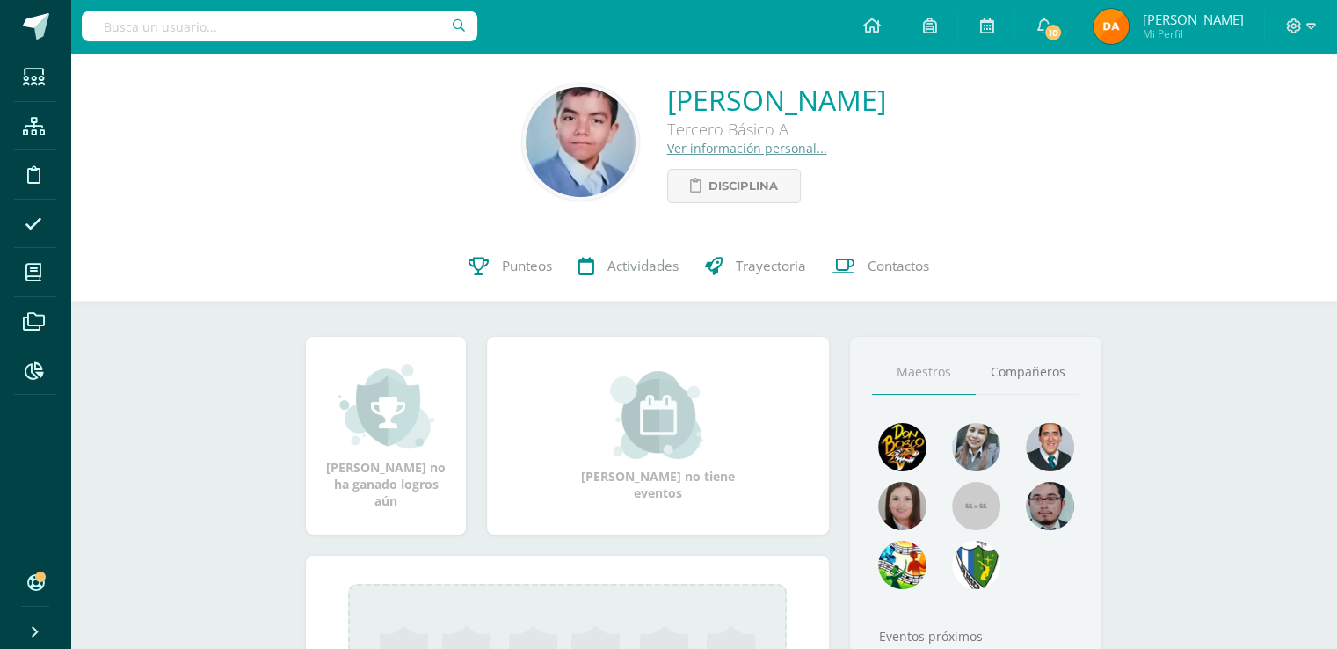
click at [254, 31] on input "text" at bounding box center [280, 26] width 396 height 30
type input "[PERSON_NAME]"
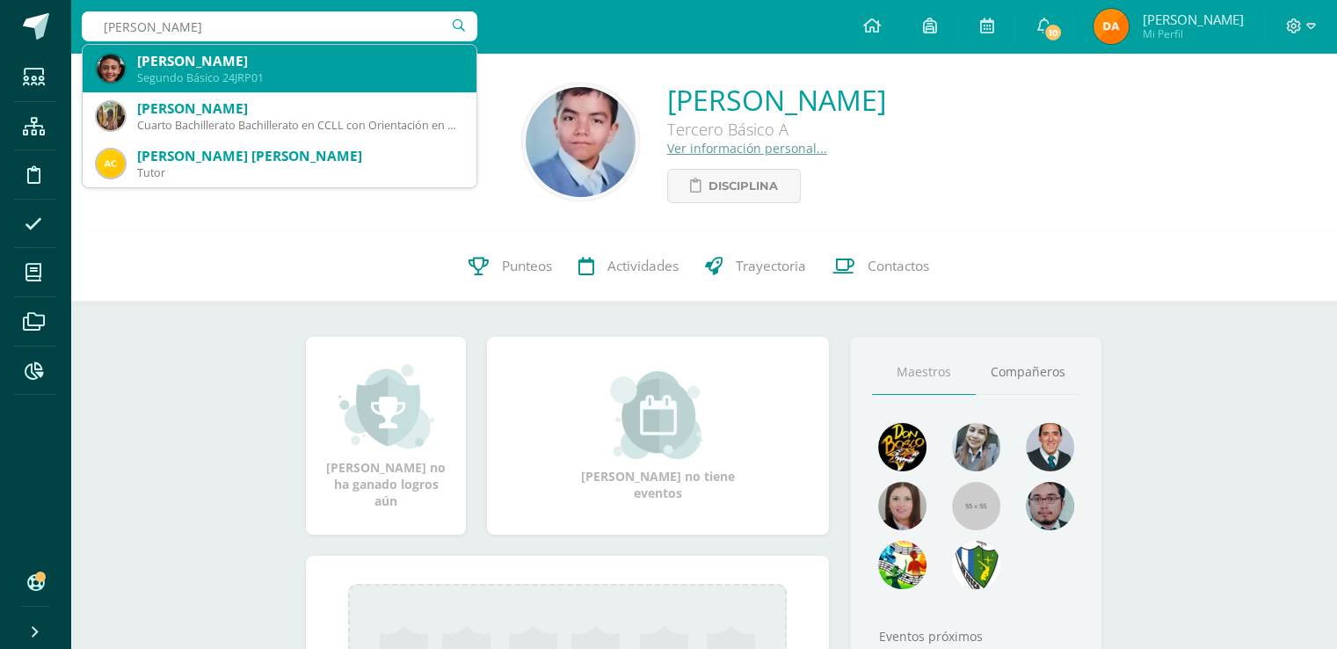
click at [300, 69] on div "[PERSON_NAME]" at bounding box center [299, 61] width 325 height 18
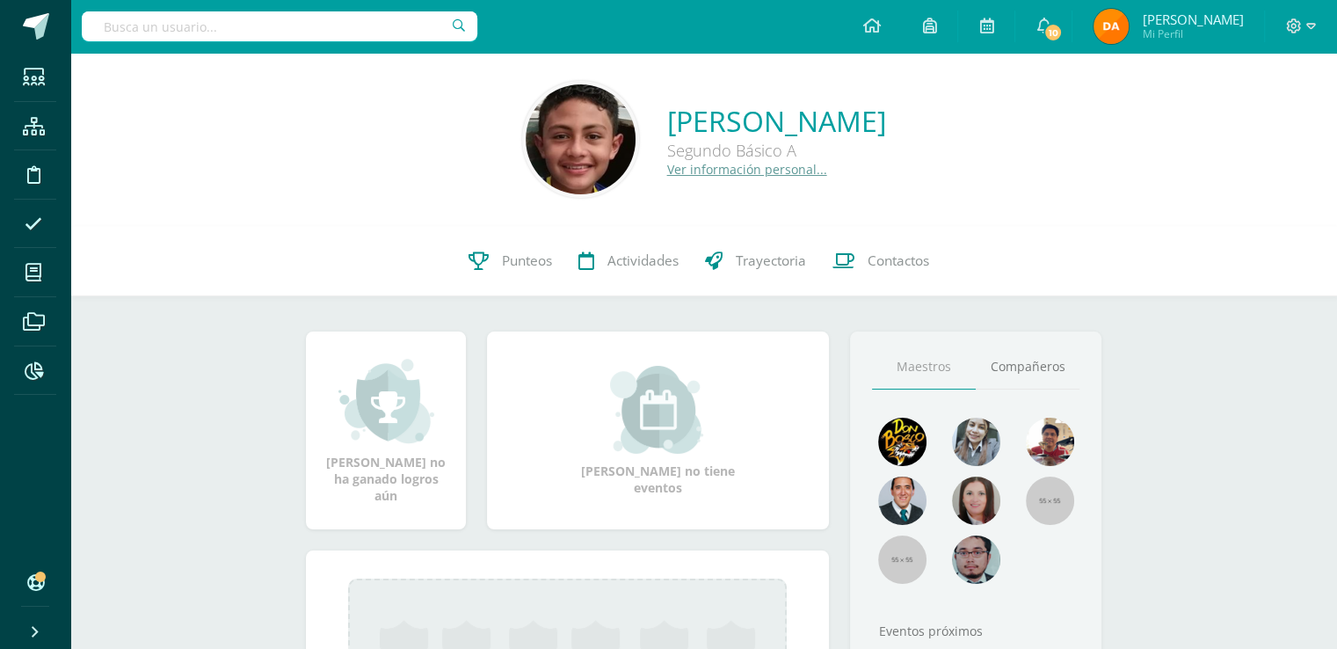
click at [745, 164] on link "Ver información personal..." at bounding box center [747, 169] width 160 height 17
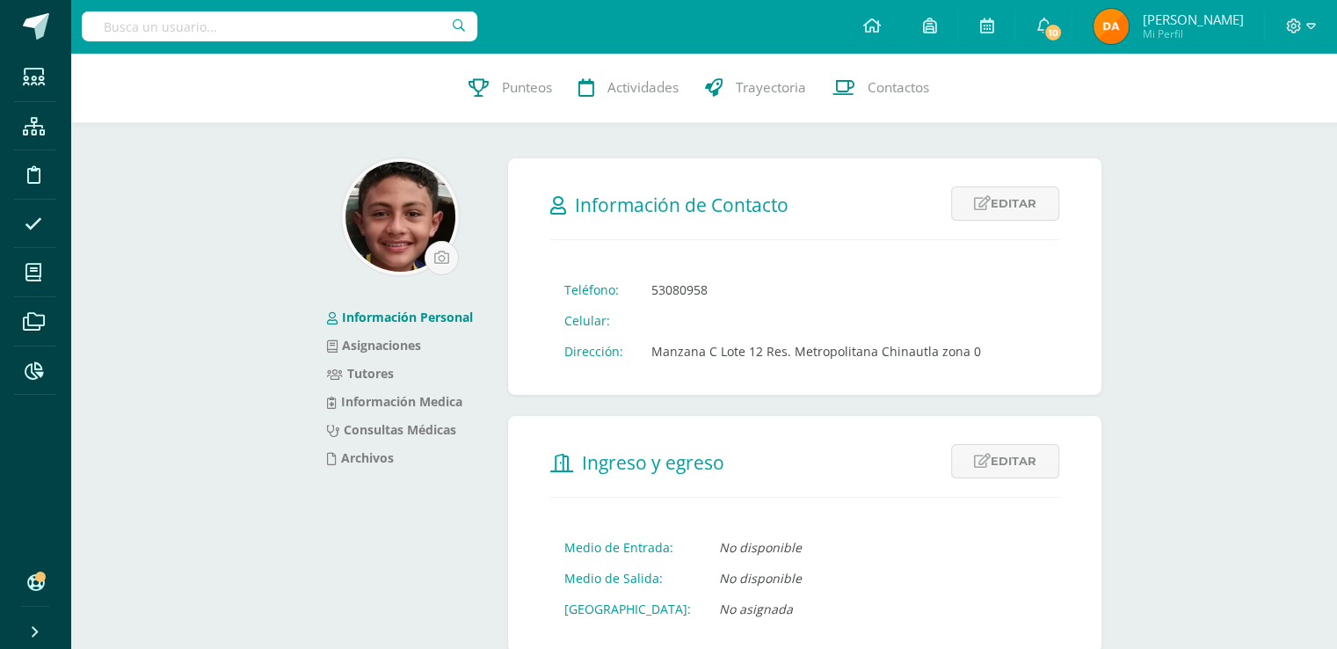
click at [161, 40] on input "text" at bounding box center [280, 26] width 396 height 30
type input "diego león"
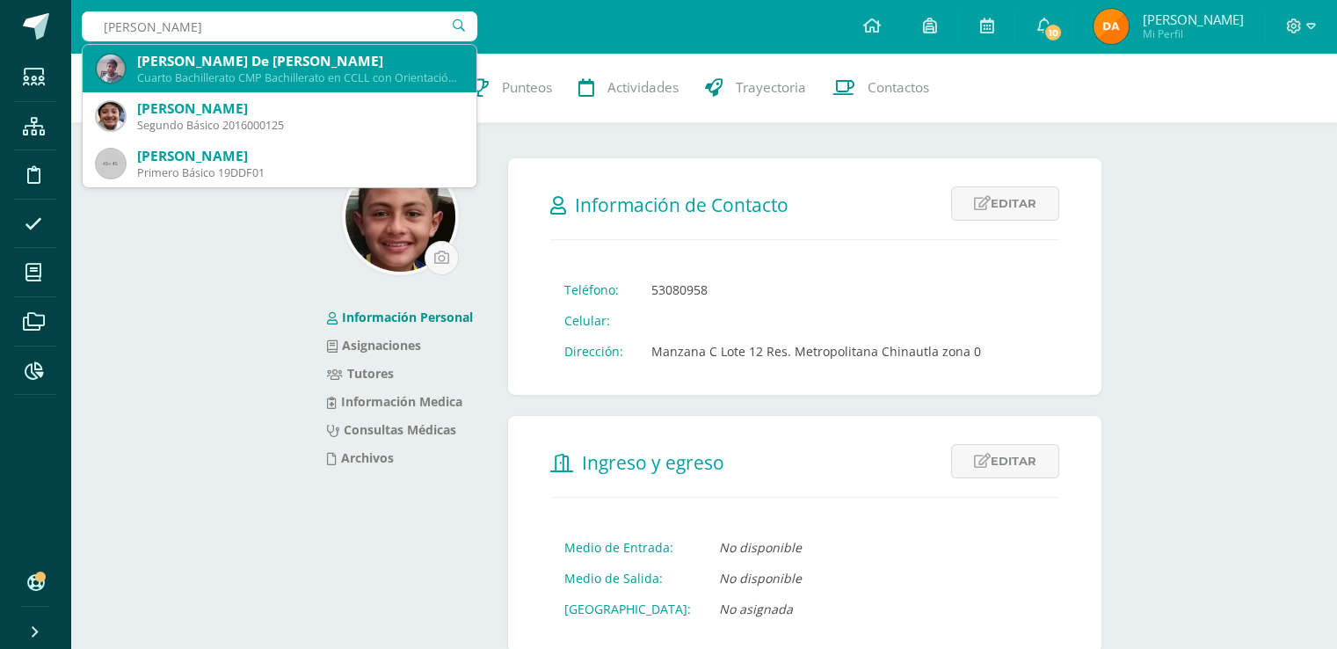
click at [394, 62] on div "Diego Andrés De León Batres" at bounding box center [299, 61] width 325 height 18
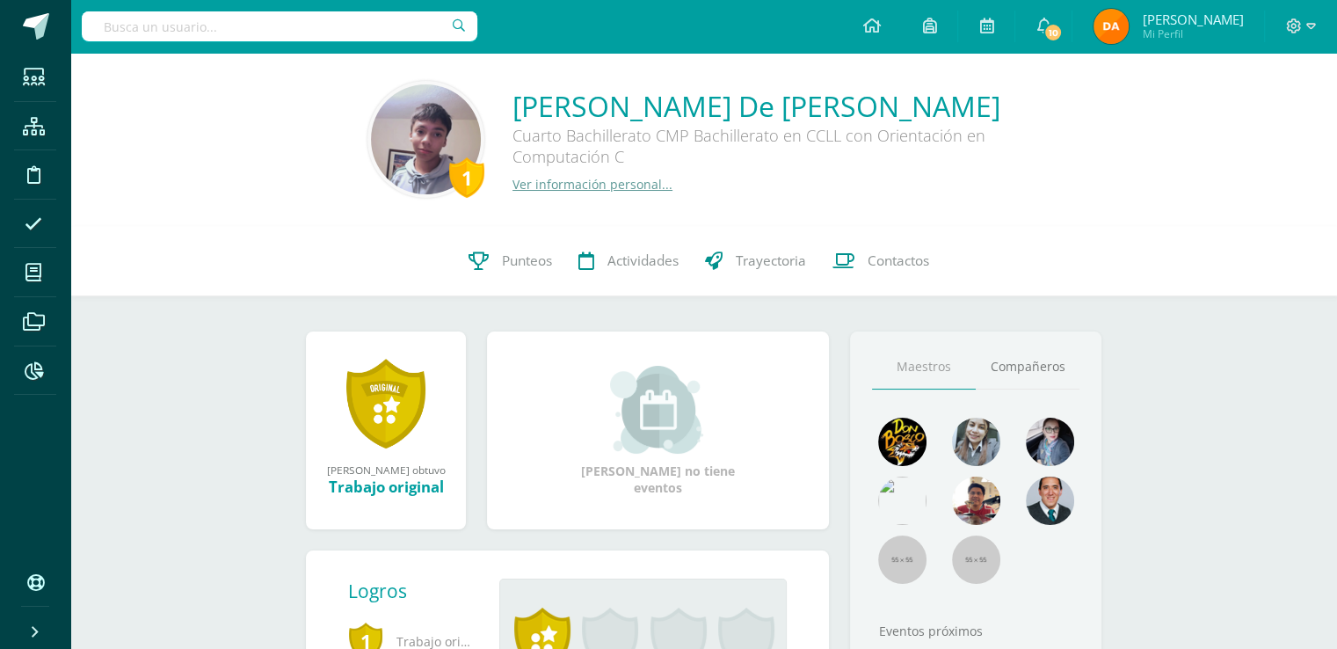
click at [382, 25] on input "text" at bounding box center [280, 26] width 396 height 30
type input "diego león"
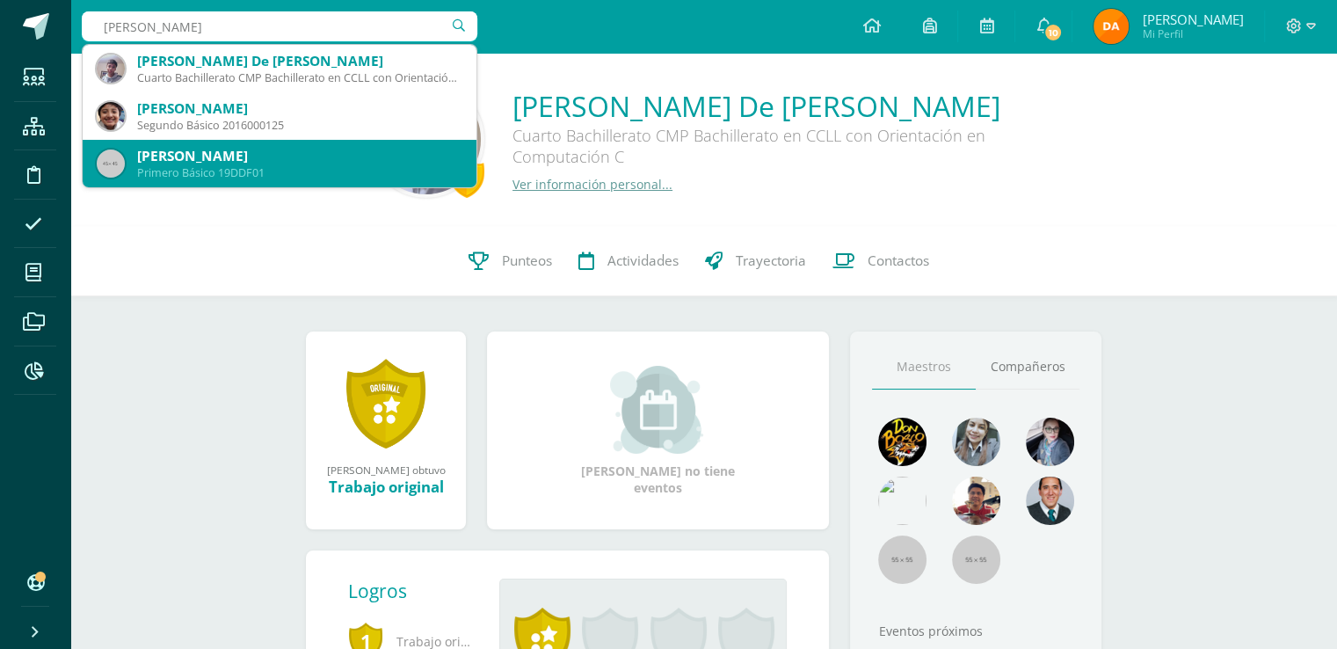
click at [363, 160] on div "[PERSON_NAME]" at bounding box center [299, 156] width 325 height 18
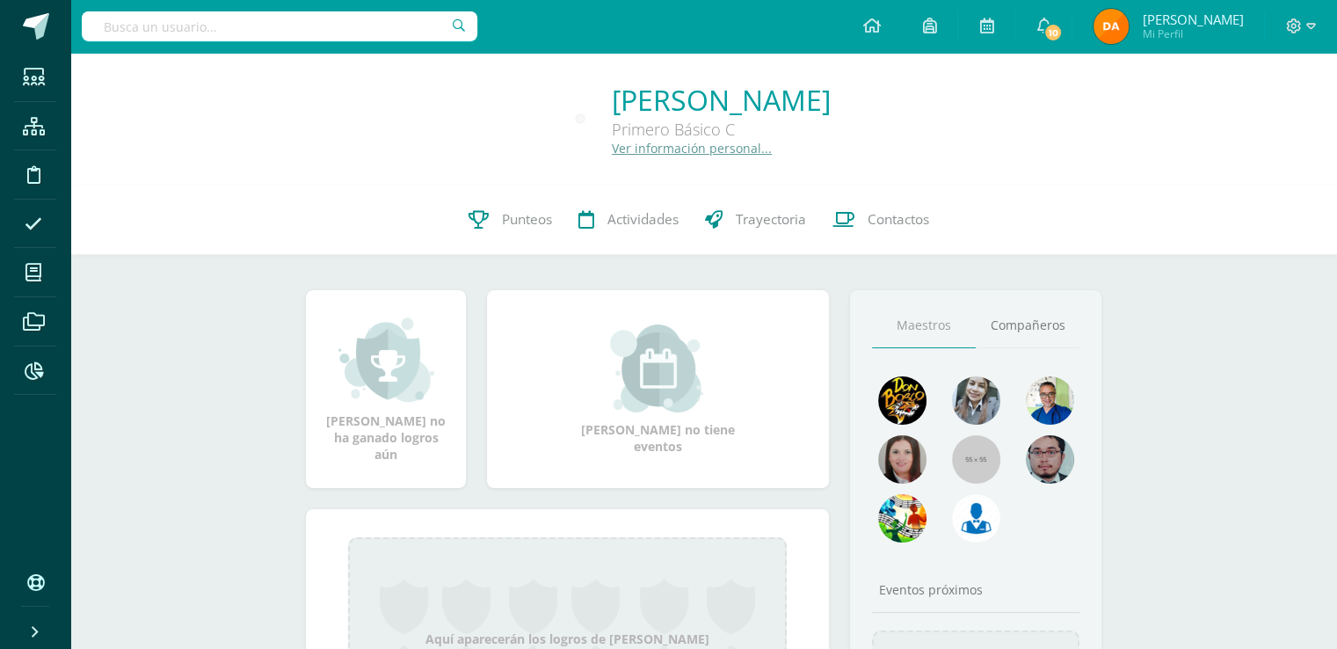
click at [274, 28] on input "text" at bounding box center [280, 26] width 396 height 30
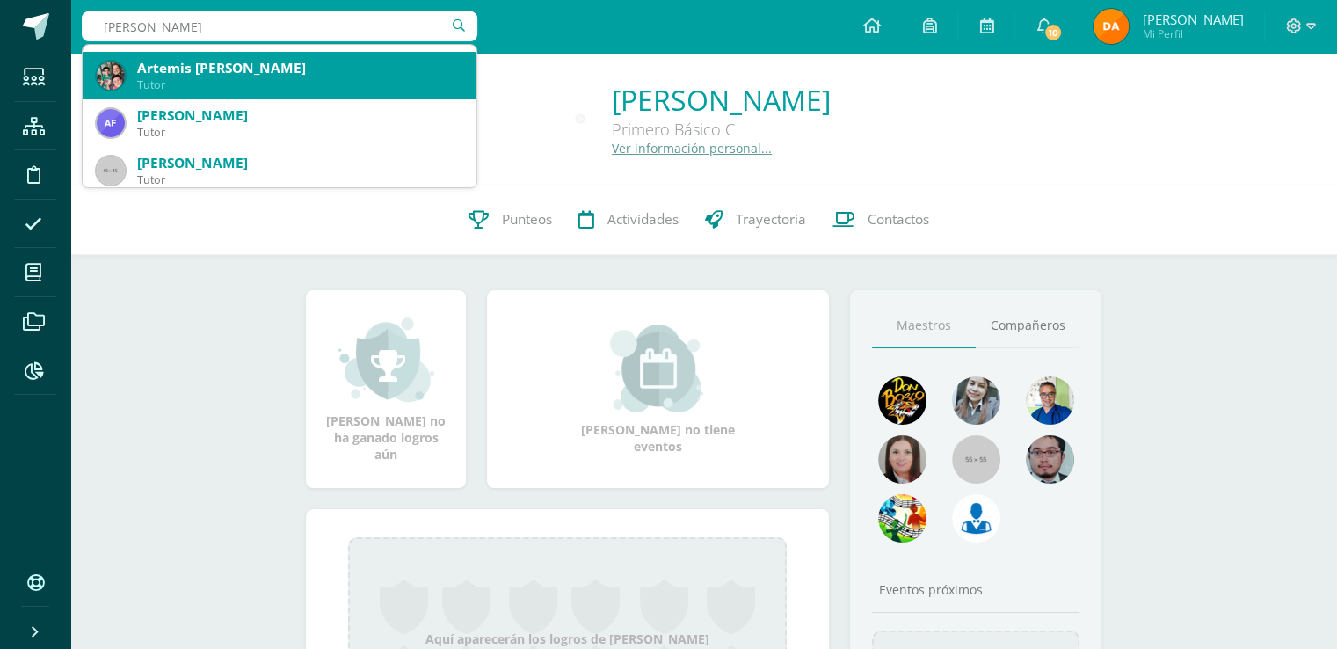
scroll to position [352, 0]
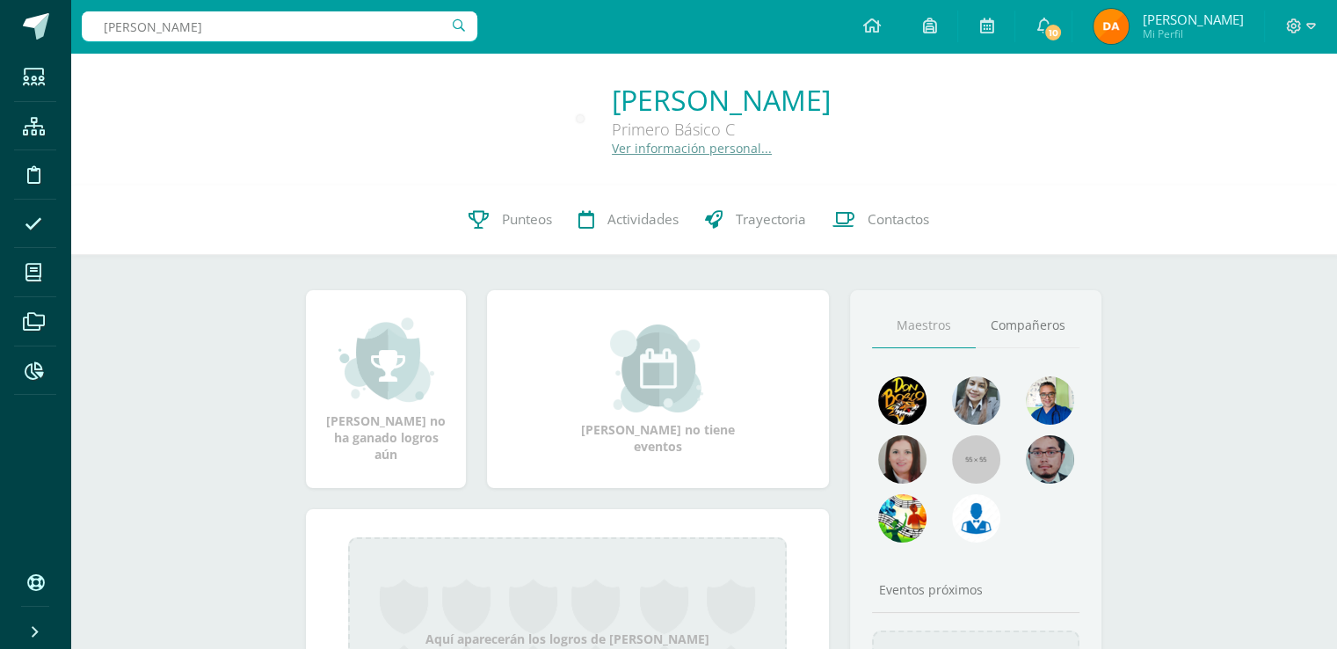
drag, startPoint x: 331, startPoint y: 245, endPoint x: 88, endPoint y: 8, distance: 339.5
click at [328, 247] on div "0 Diego de 19DDF01 Punteos Actividades Trayectoria Contactos" at bounding box center [703, 220] width 1267 height 70
drag, startPoint x: 277, startPoint y: 32, endPoint x: 0, endPoint y: 12, distance: 277.7
click at [0, 14] on body "Estudiantes Estructura Disciplina Asistencia Mis cursos Archivos Reportes Sopor…" at bounding box center [668, 412] width 1337 height 825
type input "rodrigo rivas"
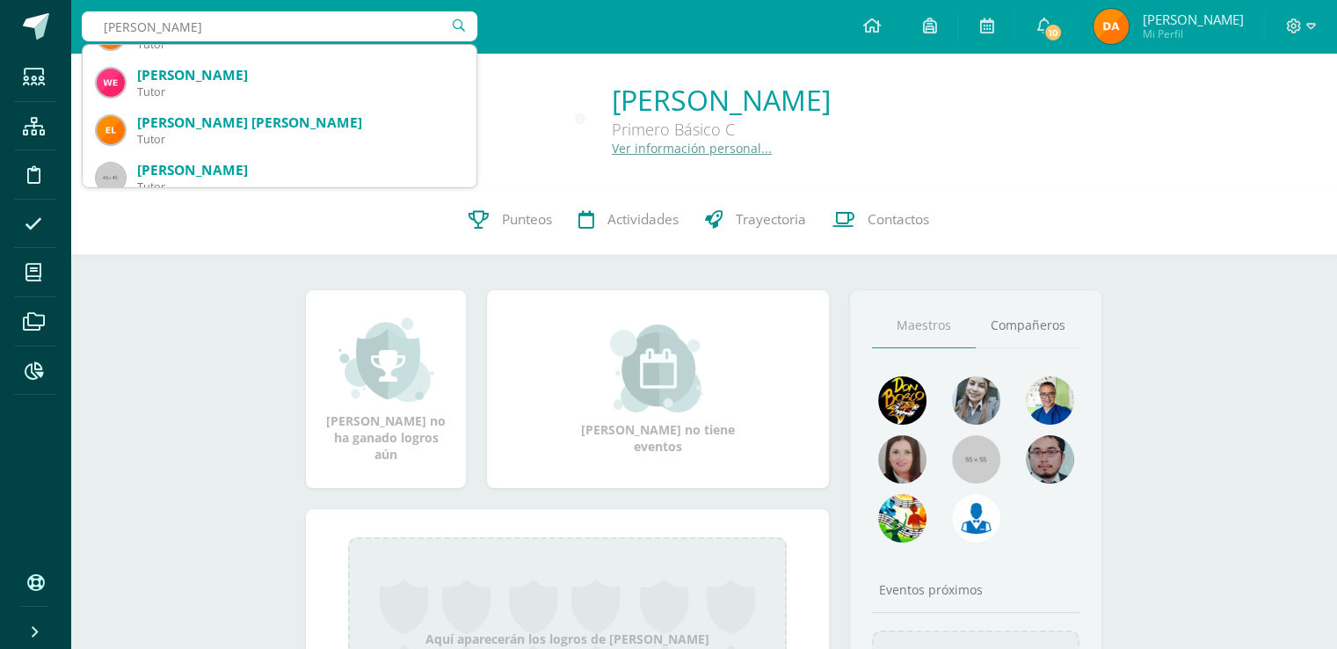
scroll to position [0, 0]
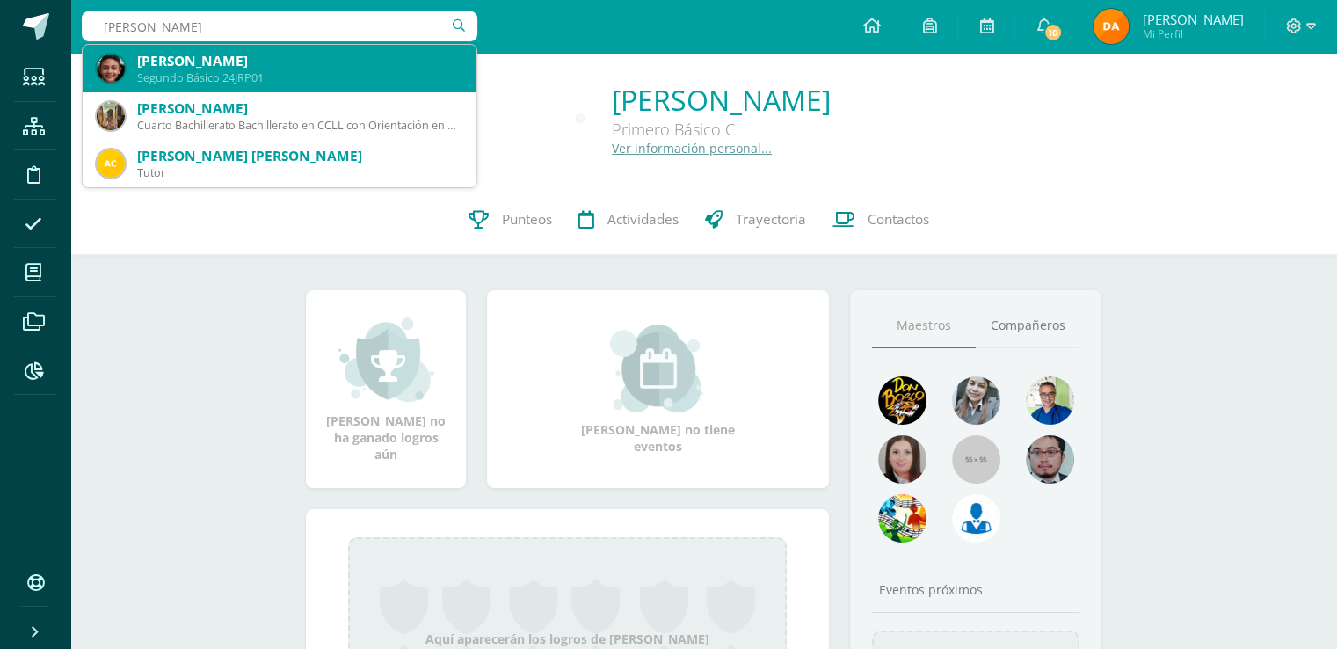
click at [331, 54] on div "José Rodrigo Rivas Pérez" at bounding box center [299, 61] width 325 height 18
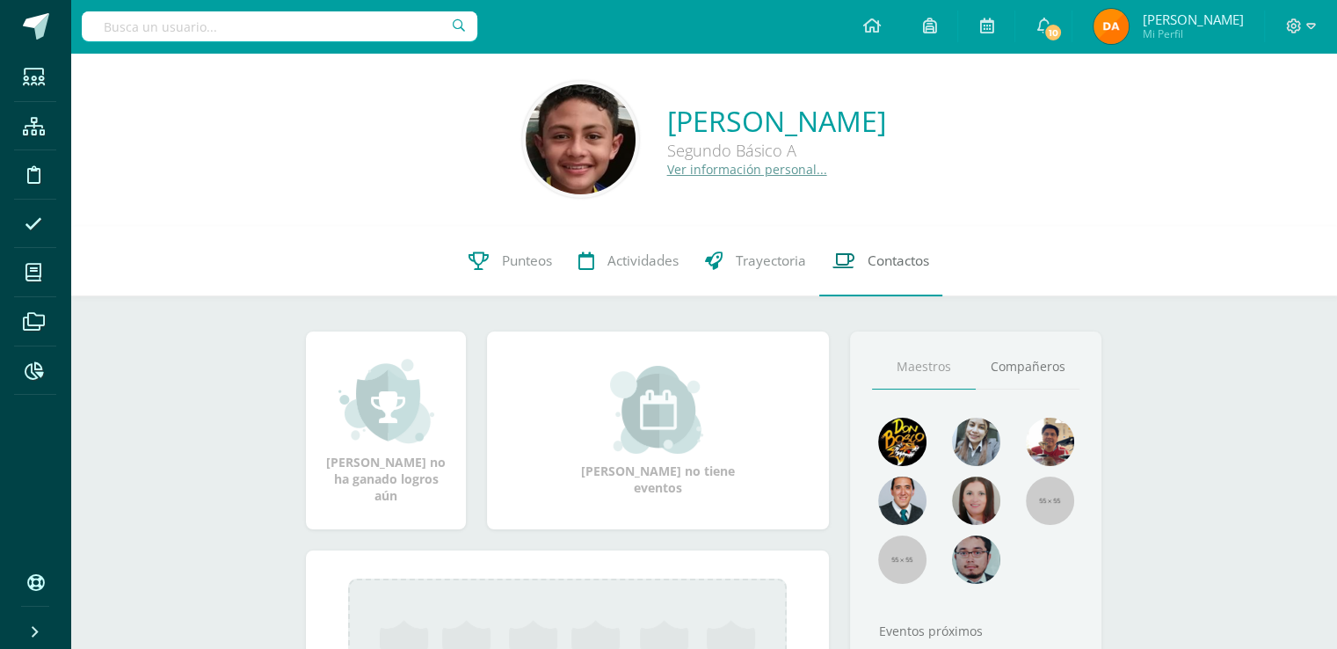
click at [901, 254] on span "Contactos" at bounding box center [899, 260] width 62 height 18
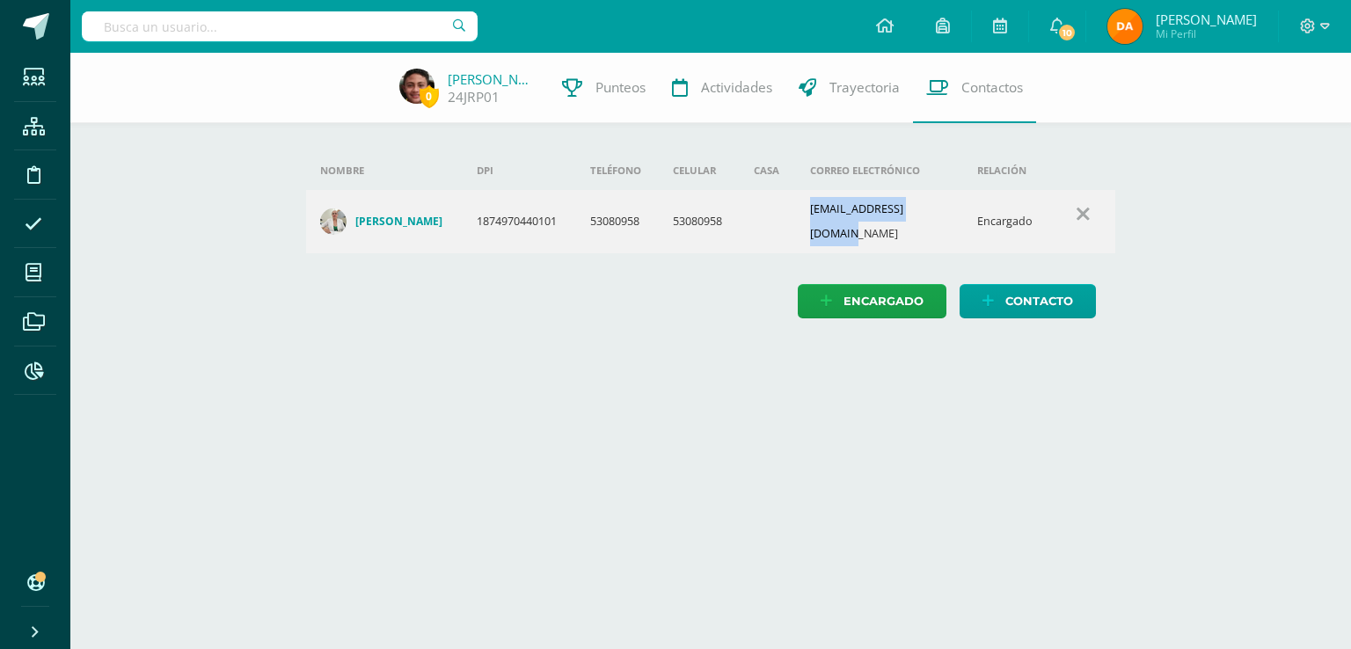
drag, startPoint x: 951, startPoint y: 215, endPoint x: 812, endPoint y: 212, distance: 138.1
click at [812, 212] on td "[EMAIL_ADDRESS][DOMAIN_NAME]" at bounding box center [879, 221] width 167 height 63
copy td "[EMAIL_ADDRESS][DOMAIN_NAME]"
